Goal: Task Accomplishment & Management: Manage account settings

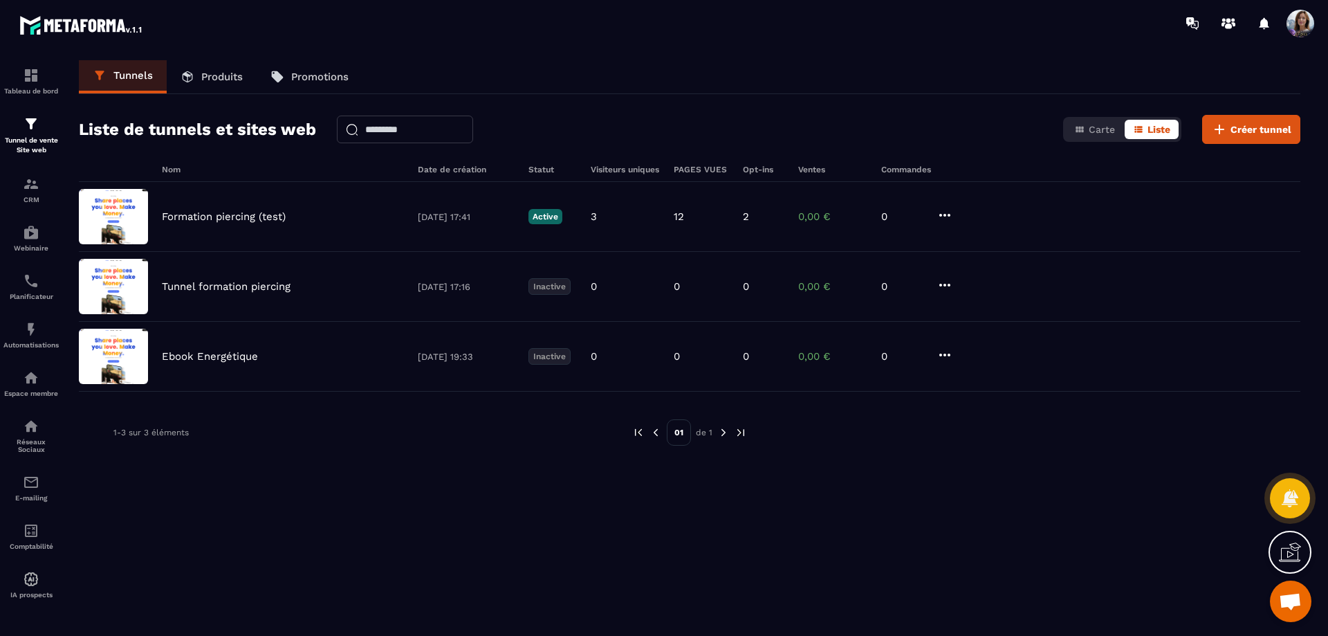
click at [19, 383] on div "Espace membre" at bounding box center [30, 383] width 55 height 28
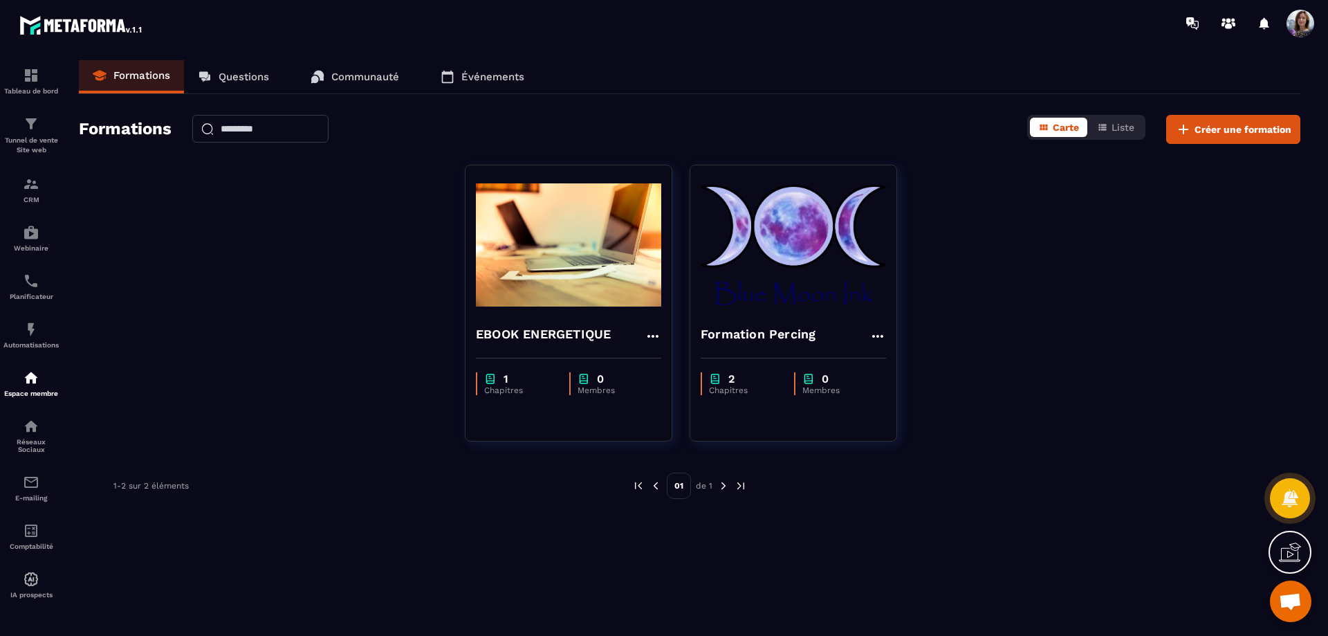
click at [809, 281] on img at bounding box center [793, 245] width 185 height 138
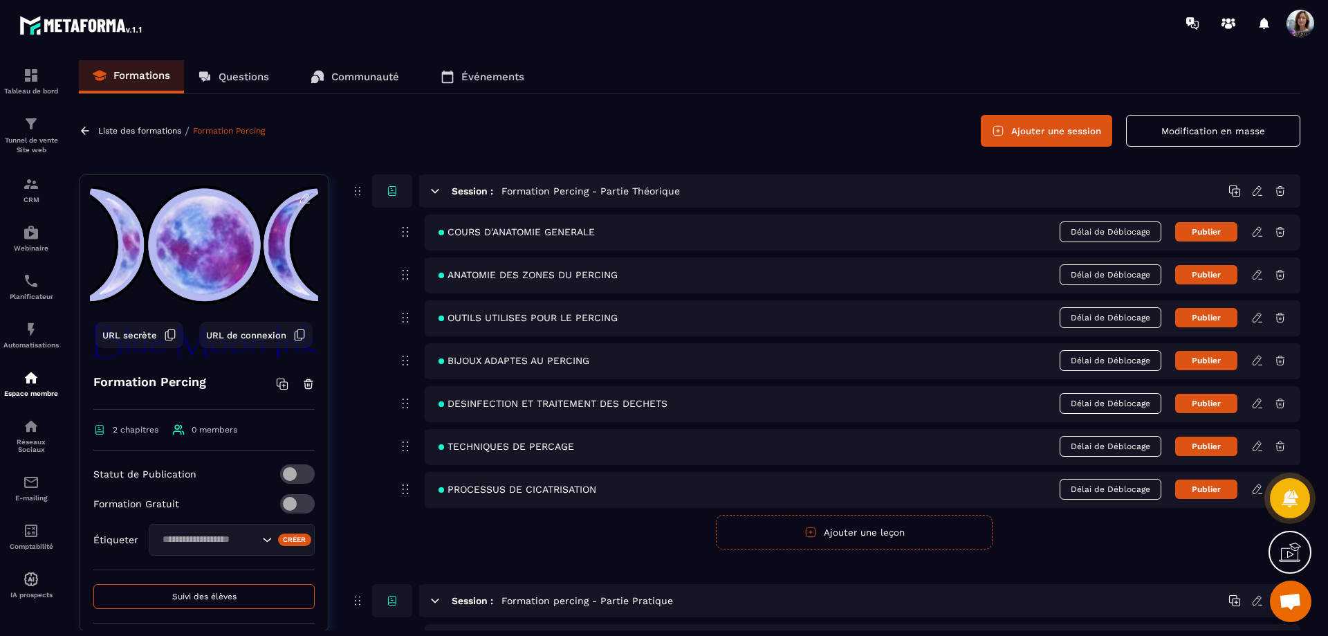
click at [27, 147] on p "Tunnel de vente Site web" at bounding box center [30, 145] width 55 height 19
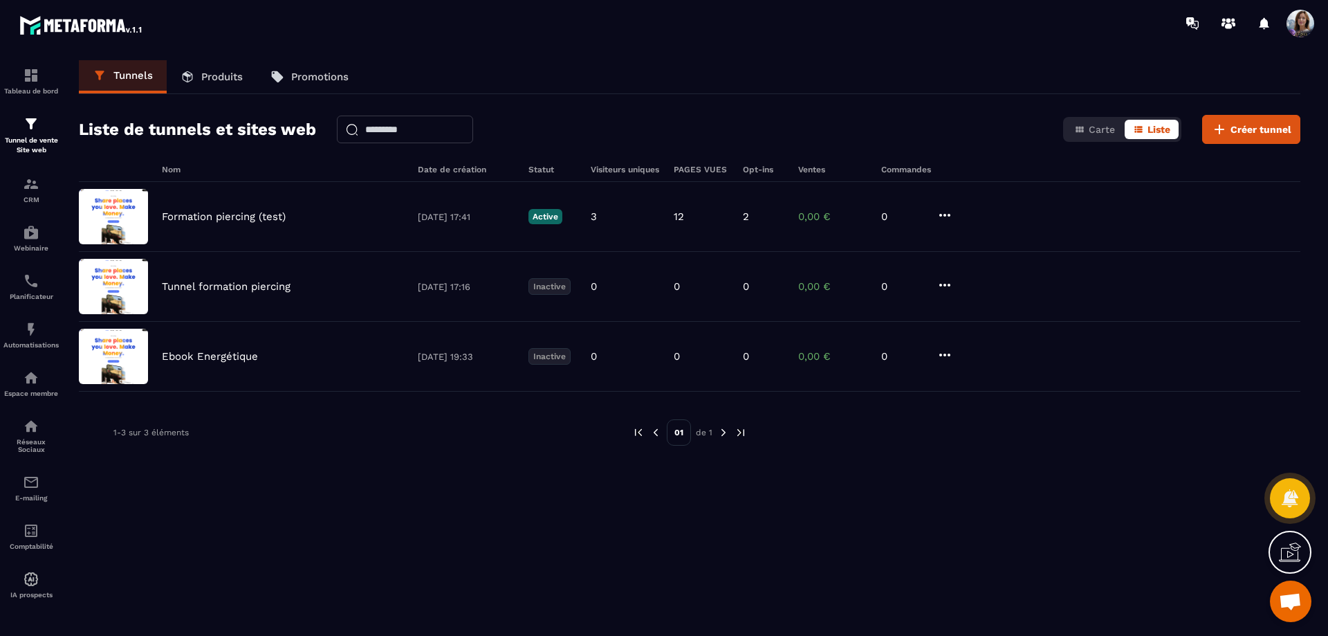
click at [949, 215] on icon at bounding box center [945, 215] width 11 height 3
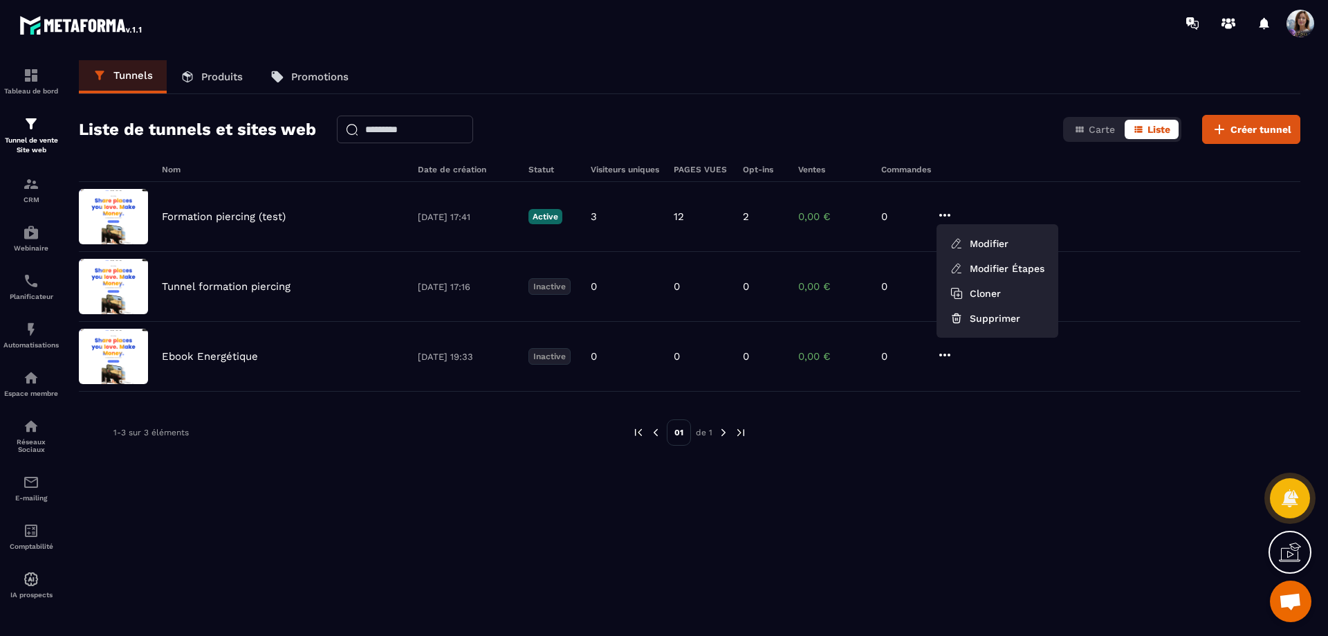
click at [1014, 208] on div "Formation piercing (test) [DATE] 17:41 Active 3 12 2 0,00 € 0 Modifier Modifier…" at bounding box center [690, 217] width 1222 height 70
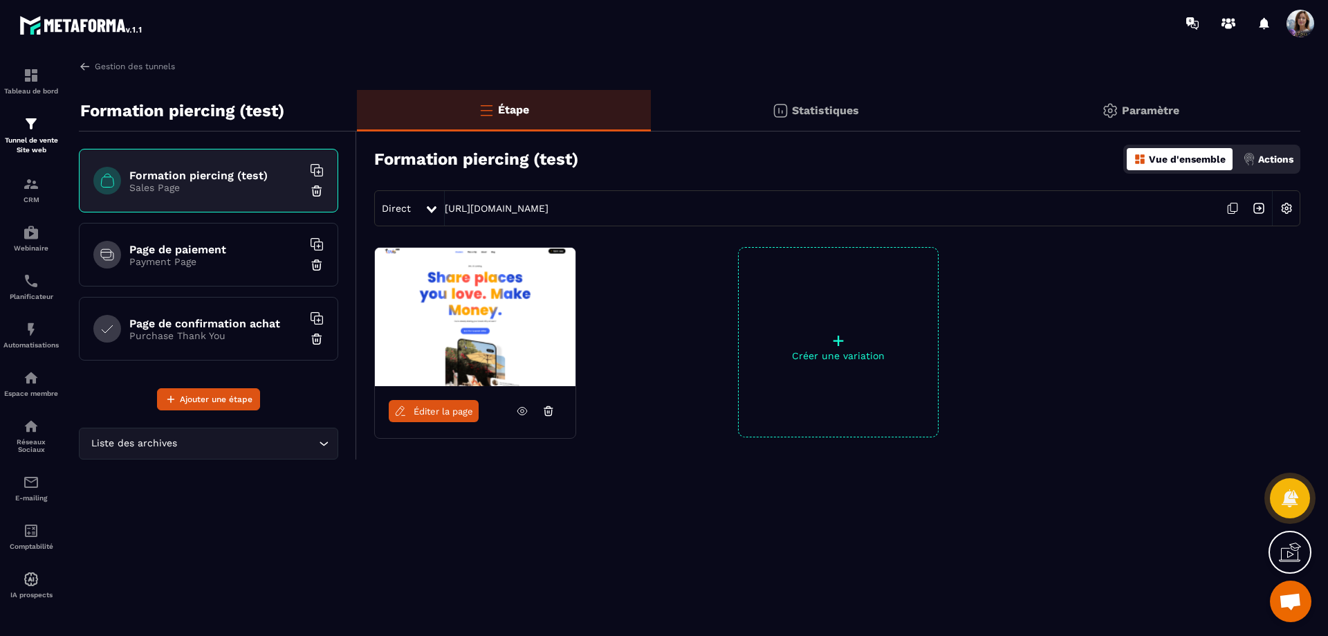
click at [727, 206] on div "Direct [URL][DOMAIN_NAME]" at bounding box center [837, 208] width 926 height 36
click at [219, 262] on p "Payment Page" at bounding box center [215, 261] width 173 height 11
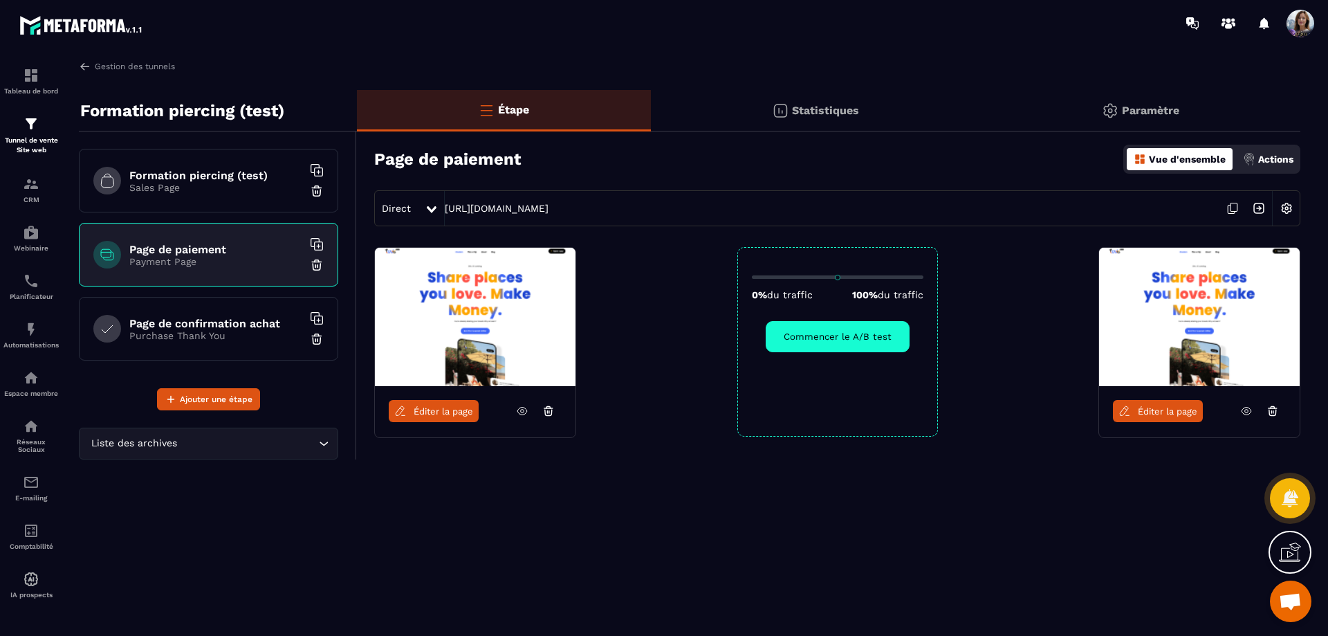
click at [225, 341] on div "Page de confirmation achat Purchase Thank You" at bounding box center [208, 329] width 259 height 64
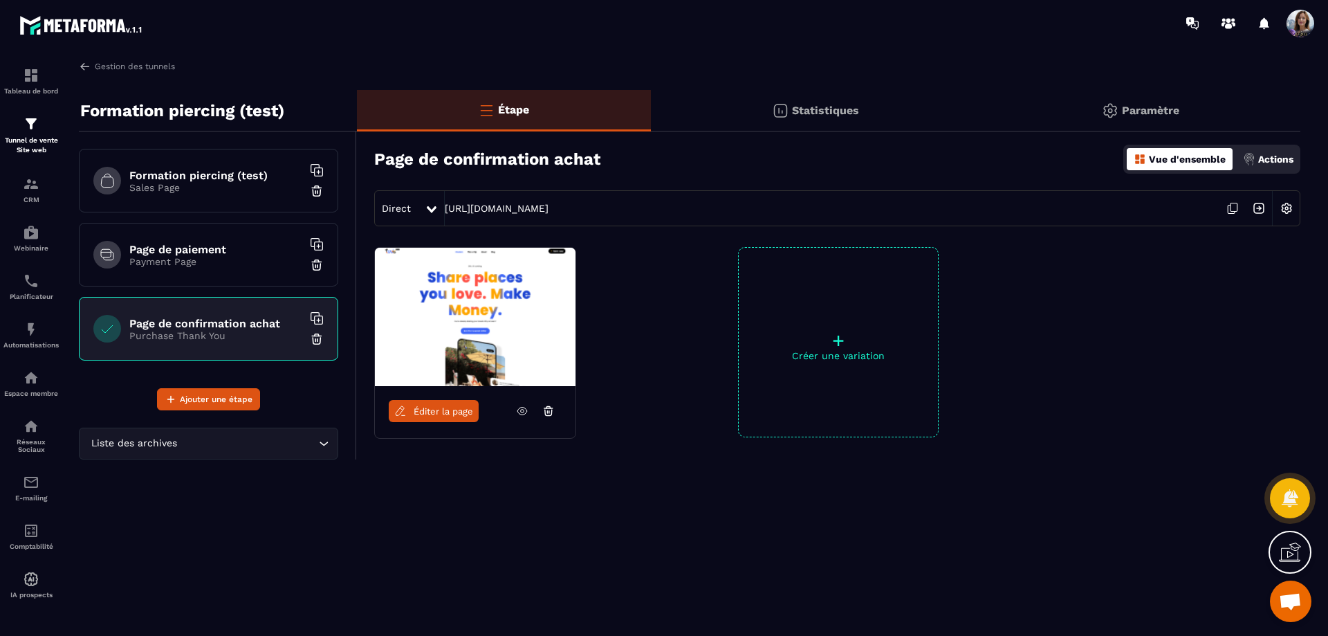
click at [501, 342] on img at bounding box center [475, 317] width 201 height 138
click at [520, 410] on icon at bounding box center [522, 411] width 12 height 12
click at [191, 195] on div "Formation piercing (test) Sales Page" at bounding box center [208, 181] width 259 height 64
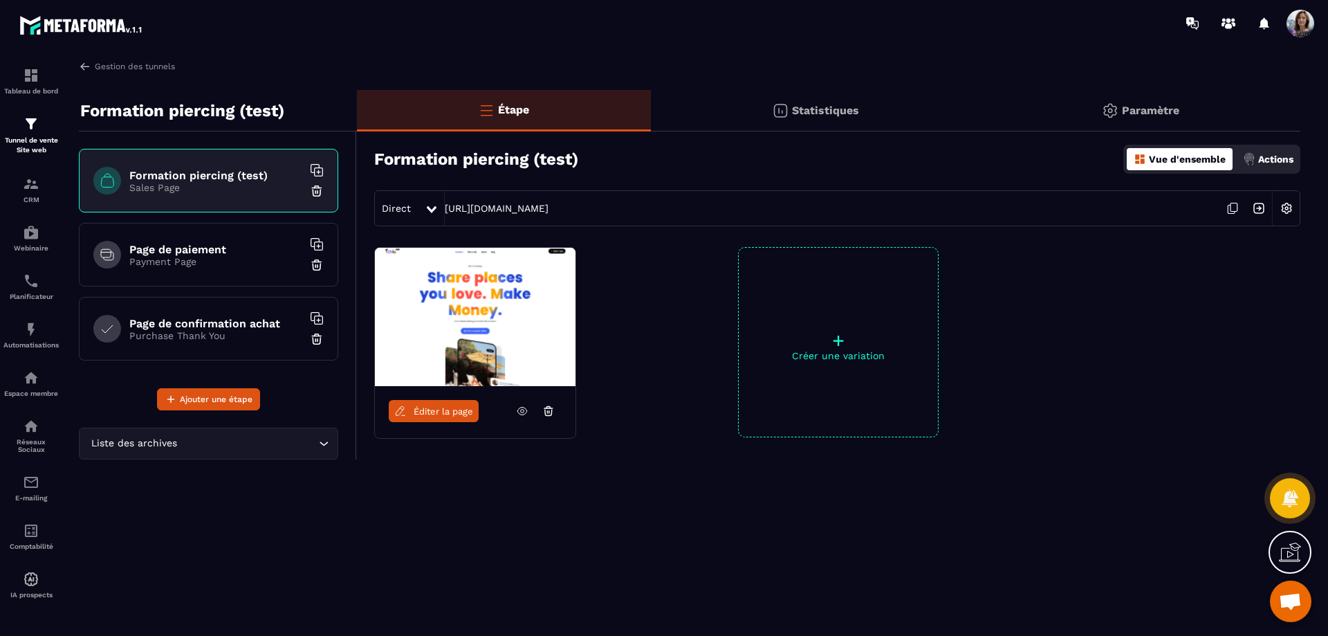
click at [44, 393] on p "Espace membre" at bounding box center [30, 394] width 55 height 8
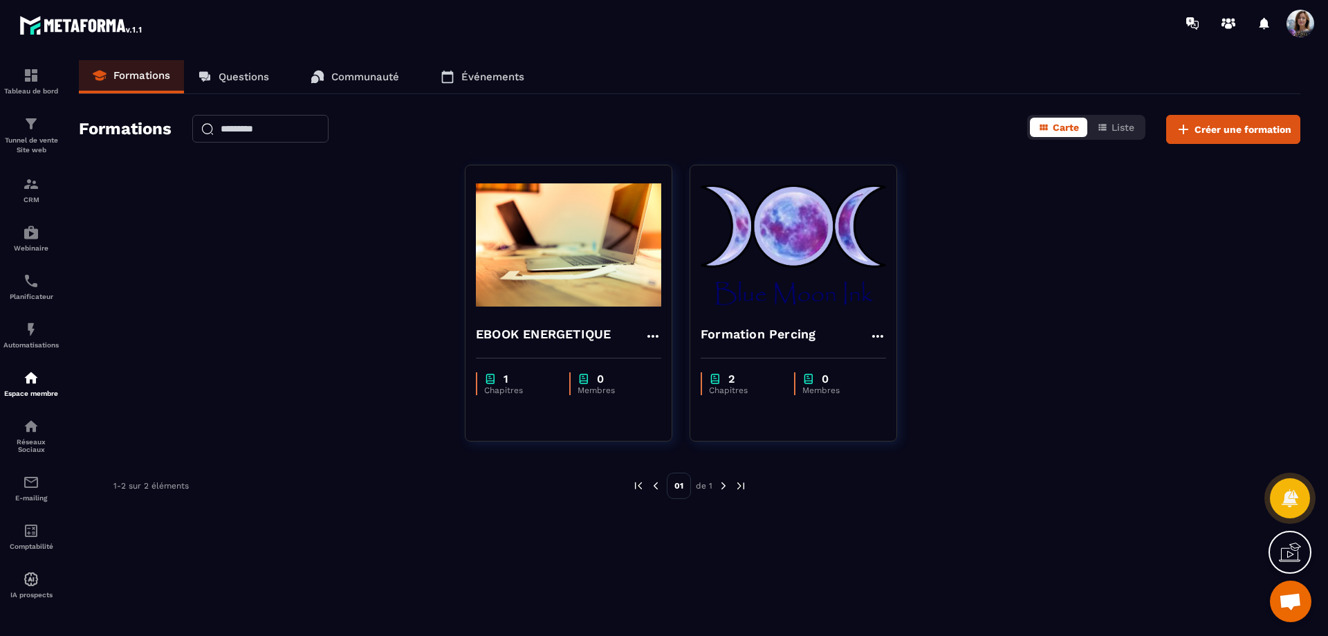
click at [883, 334] on icon at bounding box center [878, 336] width 17 height 17
click at [922, 294] on div "EBOOK ENERGETIQUE 1 Chapitres 0 Membres Formation Percing Modifier Dupliquer Su…" at bounding box center [690, 312] width 1222 height 294
click at [816, 253] on img at bounding box center [793, 245] width 185 height 138
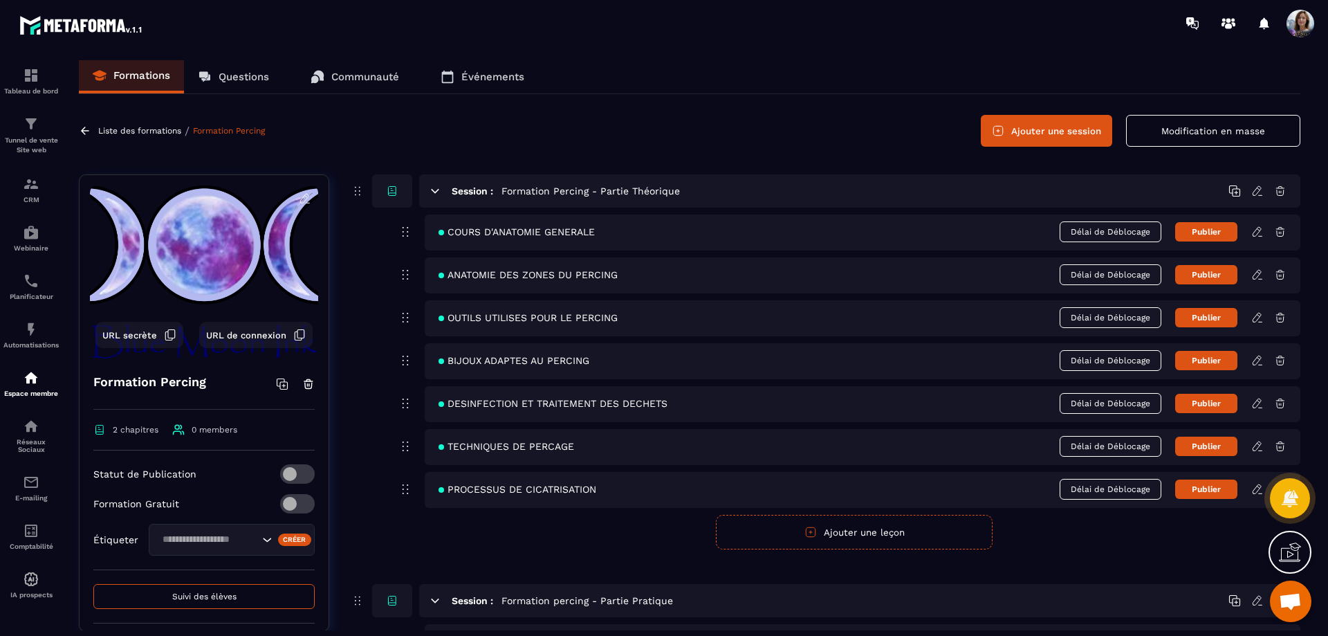
click at [1292, 21] on span at bounding box center [1301, 24] width 28 height 28
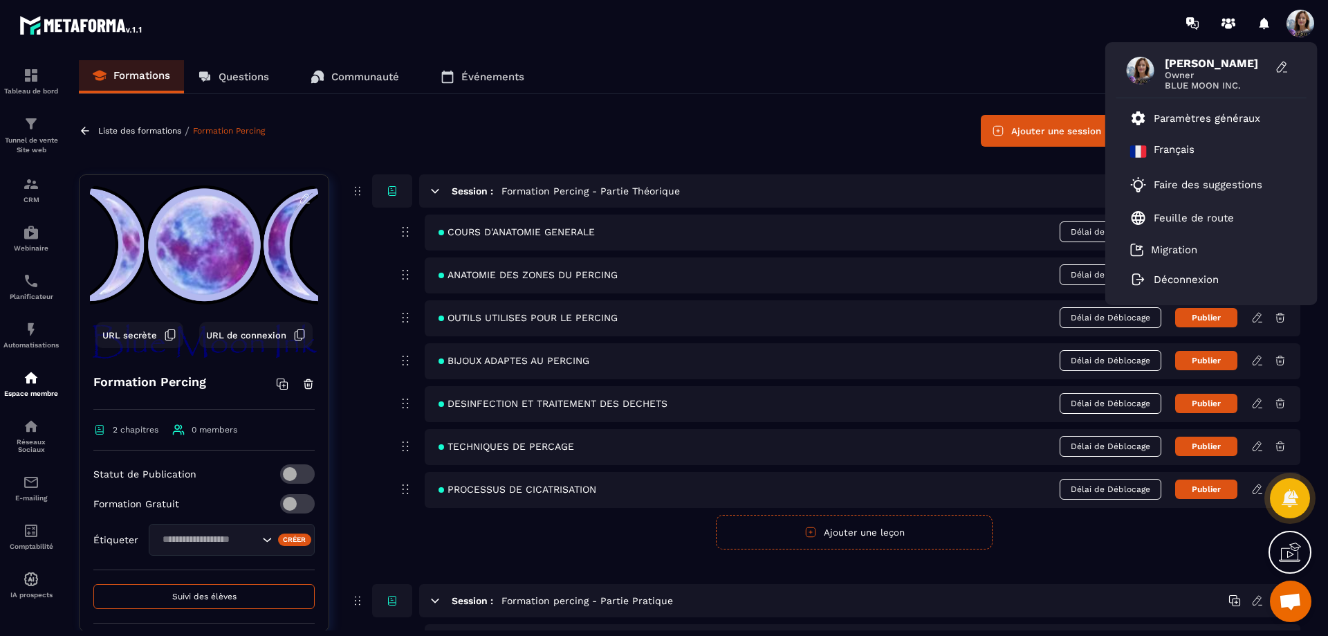
click at [1211, 284] on p "Déconnexion" at bounding box center [1186, 279] width 65 height 12
